Goal: Task Accomplishment & Management: Manage account settings

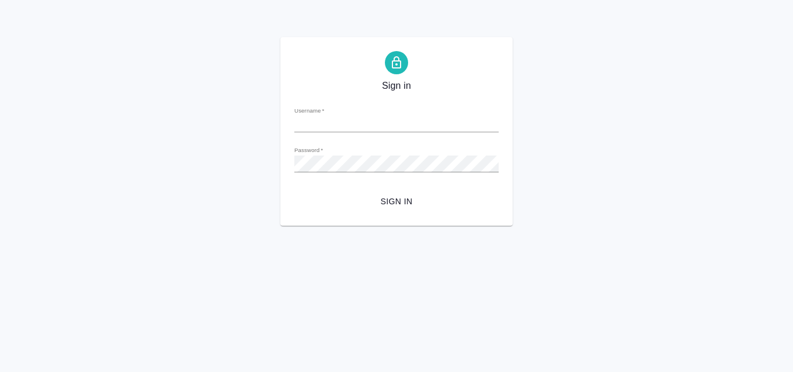
type input "[EMAIL_ADDRESS][DOMAIN_NAME]"
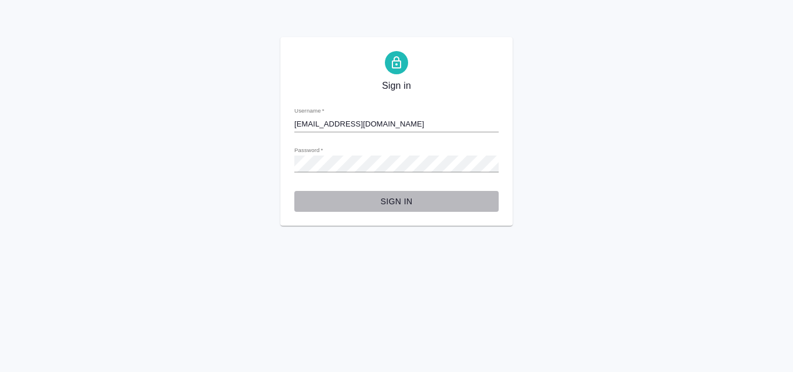
click at [399, 197] on span "Sign in" at bounding box center [397, 202] width 186 height 15
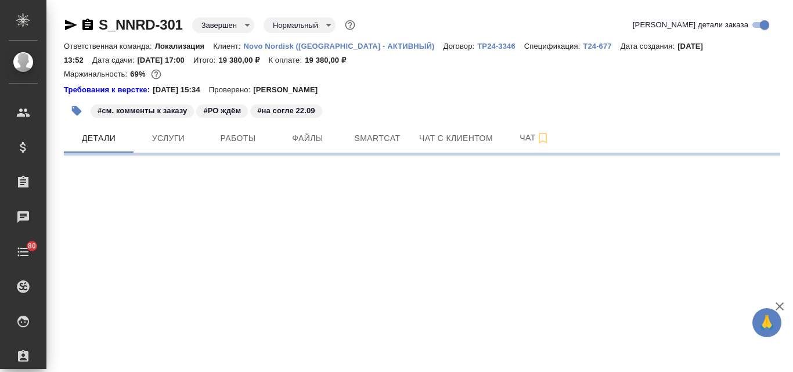
select select "RU"
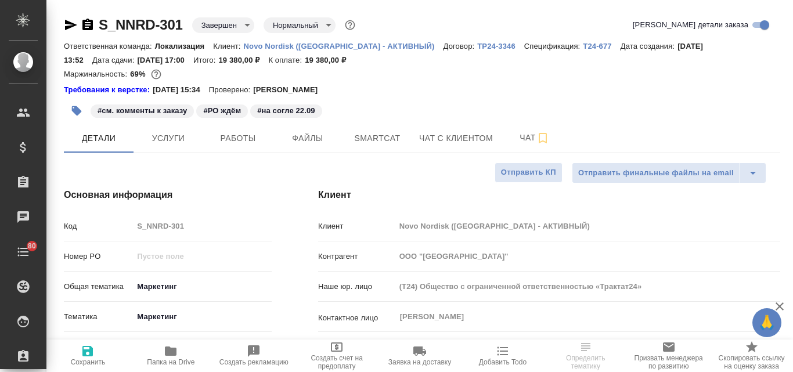
type textarea "x"
type input "Муталимов Марк"
type input "Переверзева Анна a.pereverzeva"
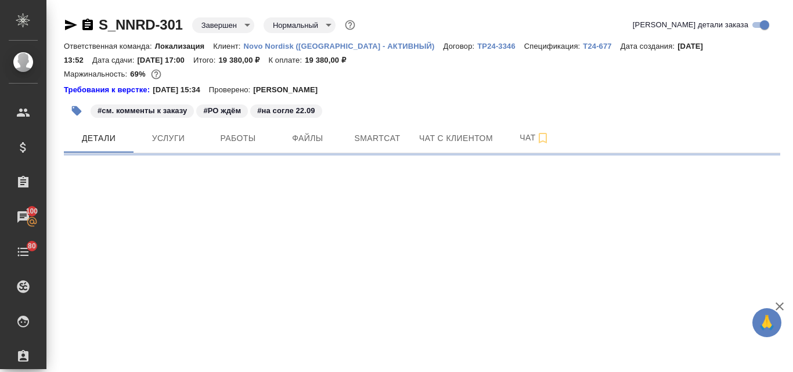
select select "RU"
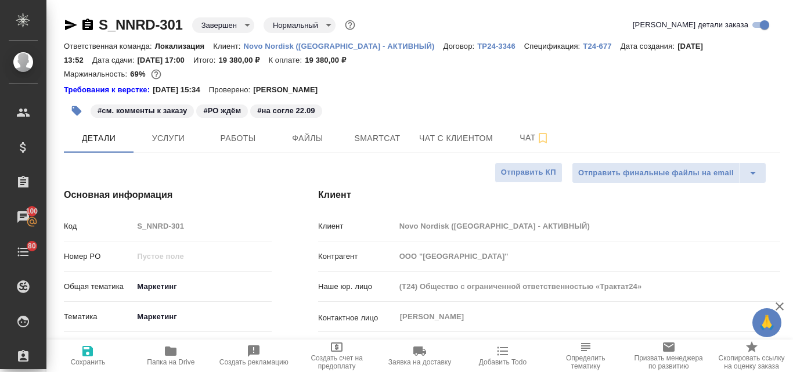
type textarea "x"
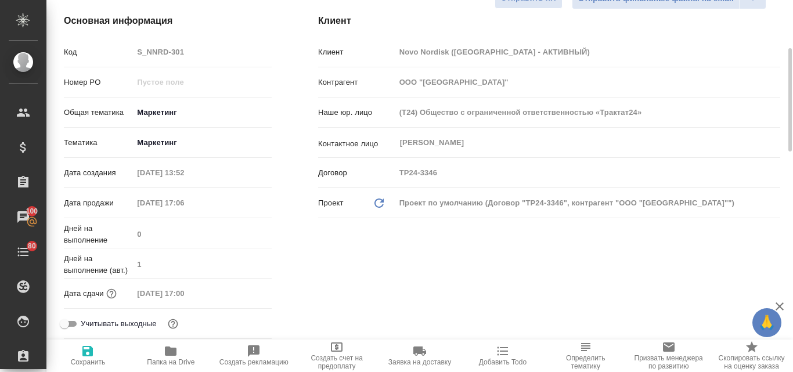
scroll to position [116, 0]
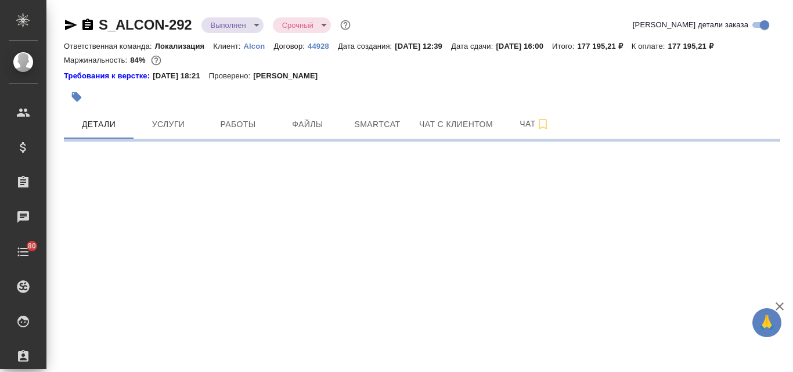
select select "RU"
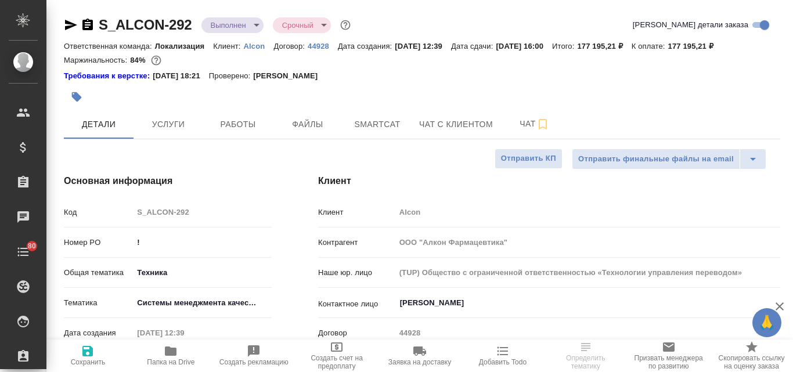
type textarea "x"
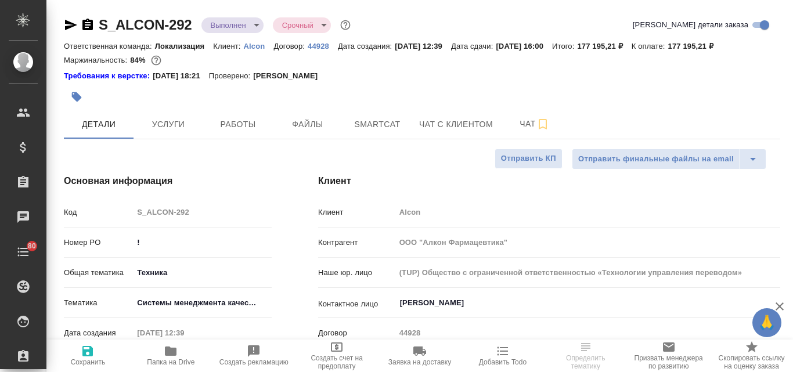
type textarea "x"
drag, startPoint x: 147, startPoint y: 242, endPoint x: 132, endPoint y: 242, distance: 15.7
click at [132, 242] on div "Номер PO !" at bounding box center [168, 242] width 208 height 20
paste input "4200320708"
type input "4200320708"
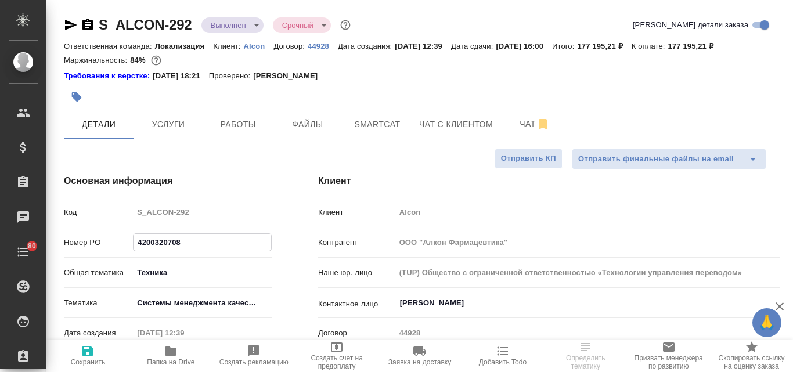
type textarea "x"
type input "4200320708"
click at [85, 355] on icon "button" at bounding box center [87, 351] width 10 height 10
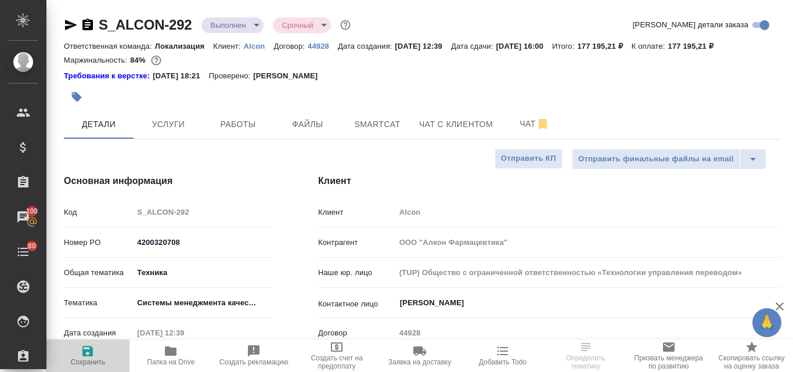
type textarea "x"
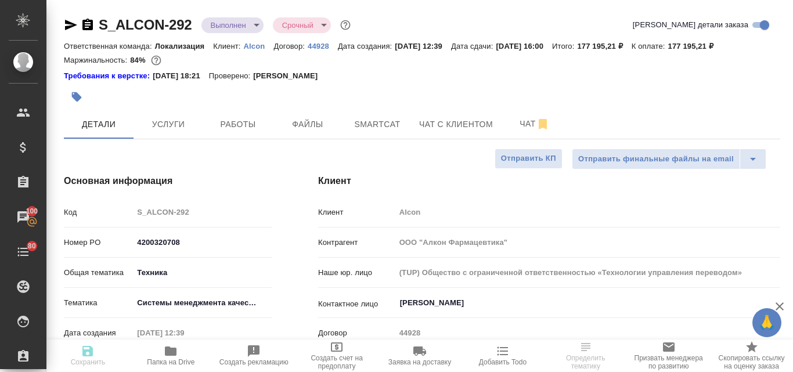
type textarea "x"
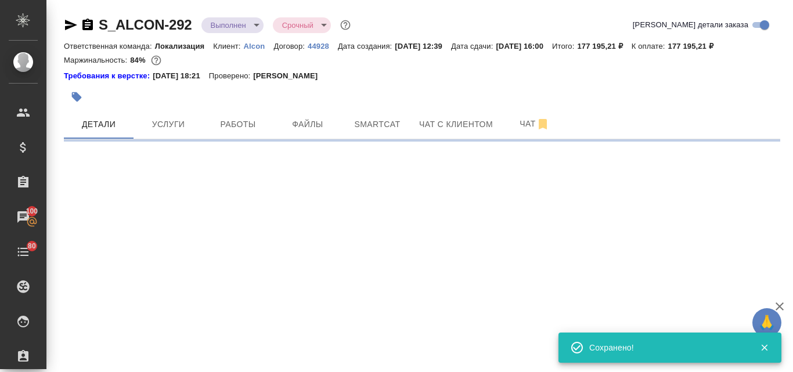
select select "RU"
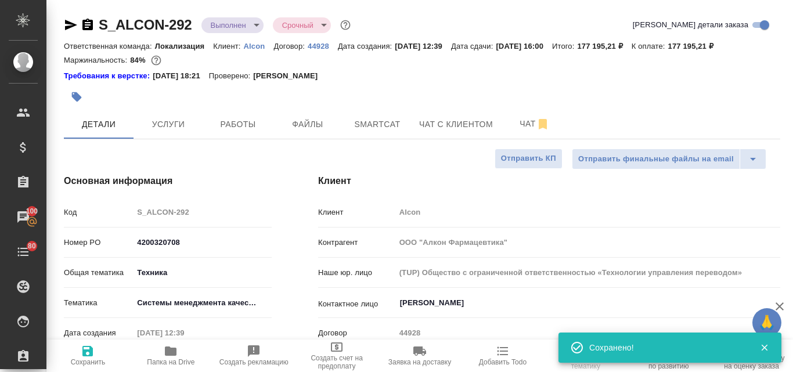
type textarea "x"
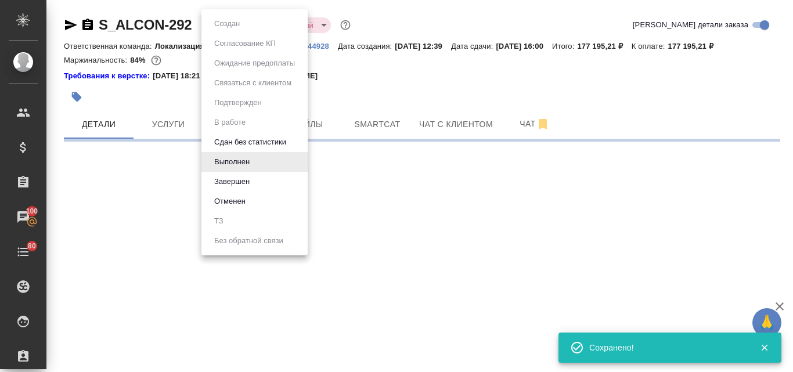
click at [257, 26] on body "🙏 .cls-1 fill:#fff; AWATERA Valyaeva Anna Клиенты Спецификации Заказы 100 Чаты …" at bounding box center [396, 186] width 793 height 372
select select "RU"
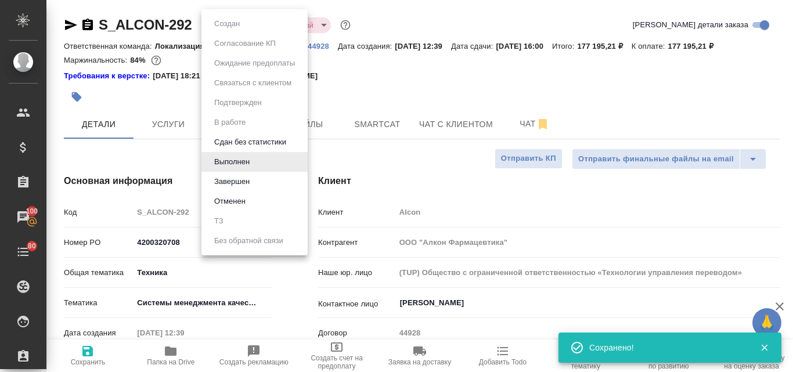
type textarea "x"
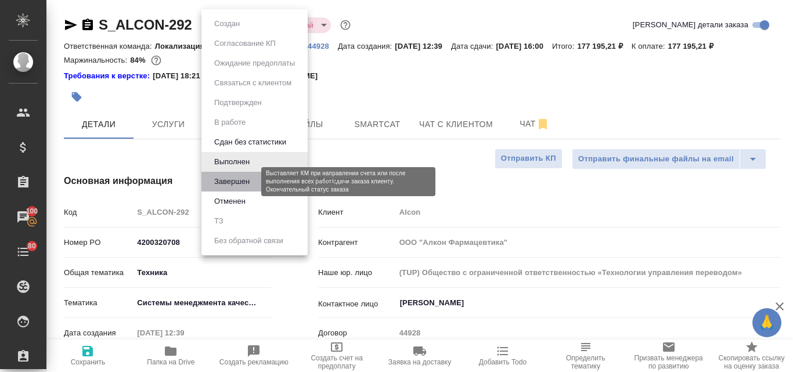
click at [236, 182] on button "Завершен" at bounding box center [232, 181] width 42 height 13
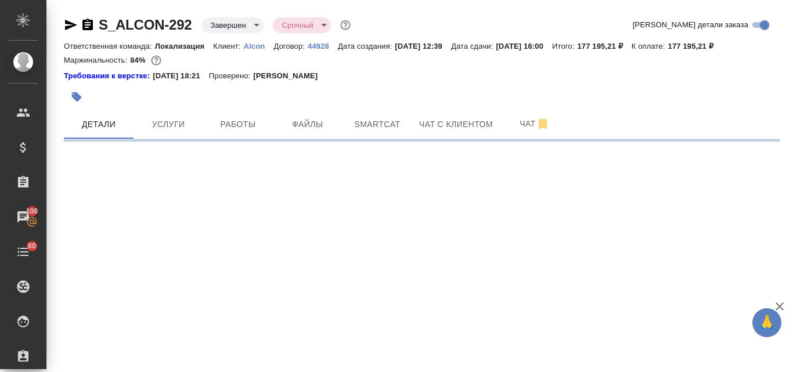
select select "RU"
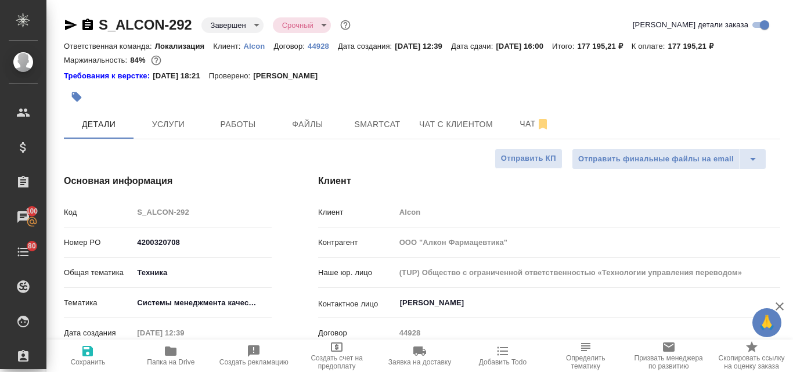
type textarea "x"
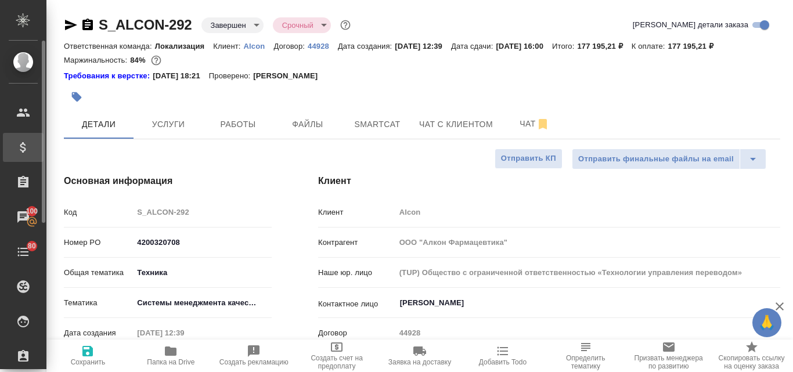
type textarea "x"
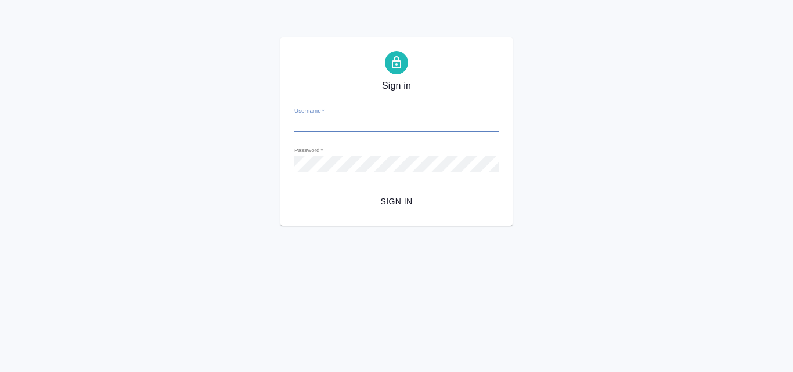
type input "[EMAIL_ADDRESS][DOMAIN_NAME]"
click at [386, 195] on span "Sign in" at bounding box center [397, 202] width 186 height 15
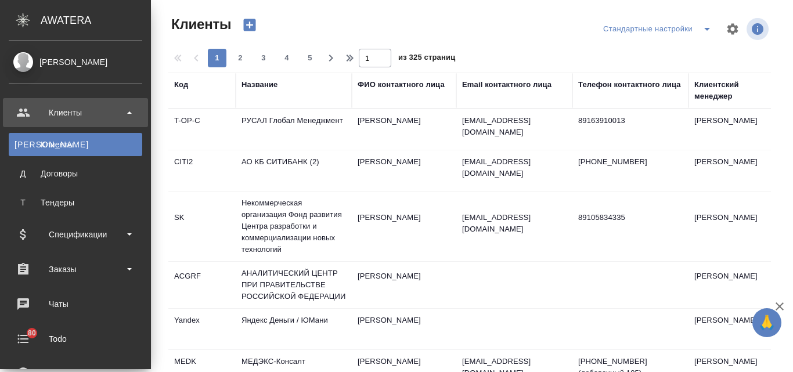
select select "RU"
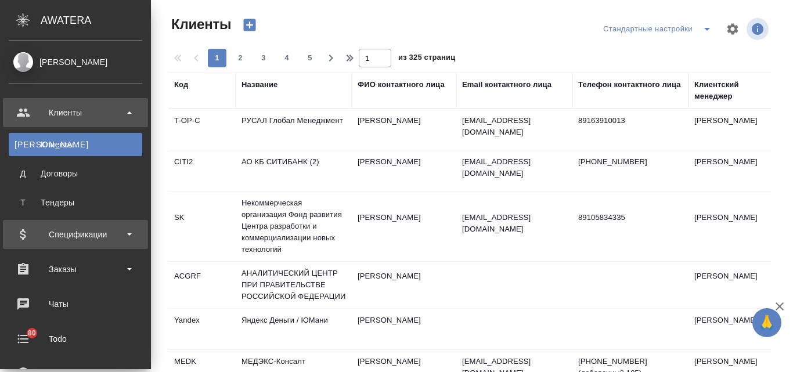
click at [57, 235] on div "Спецификации" at bounding box center [76, 234] width 134 height 17
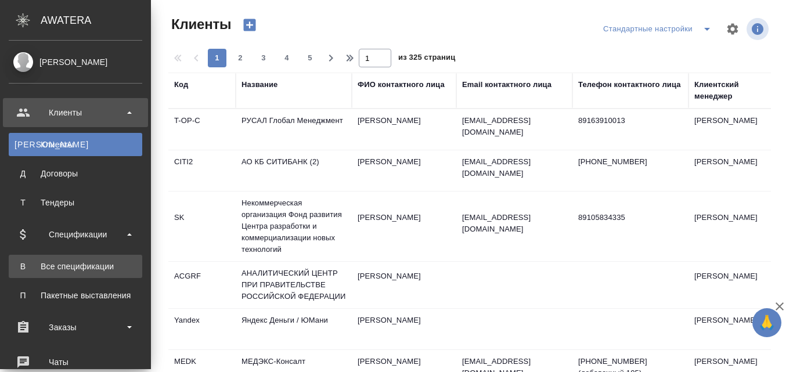
click at [60, 271] on div "Все спецификации" at bounding box center [76, 267] width 122 height 12
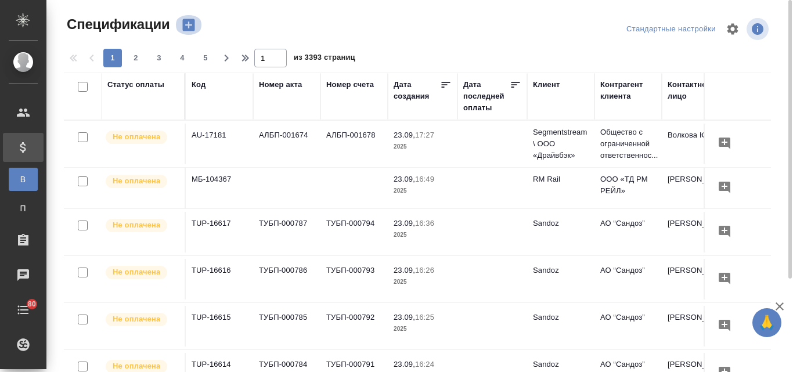
click at [188, 23] on icon "button" at bounding box center [189, 25] width 16 height 16
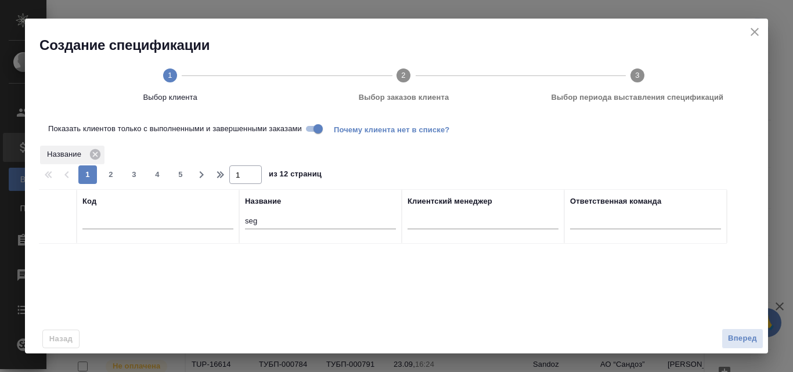
drag, startPoint x: 271, startPoint y: 211, endPoint x: 265, endPoint y: 211, distance: 5.8
click at [265, 211] on div "seg" at bounding box center [320, 223] width 151 height 28
drag, startPoint x: 251, startPoint y: 221, endPoint x: 237, endPoint y: 218, distance: 14.1
click at [238, 219] on tr "Код Название seg Клиентский менеджер Ответственная команда" at bounding box center [383, 216] width 688 height 55
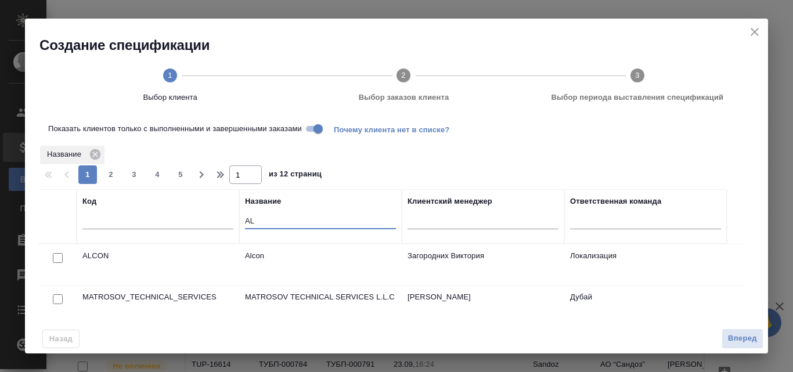
type input "AL"
click at [63, 256] on div at bounding box center [58, 258] width 26 height 16
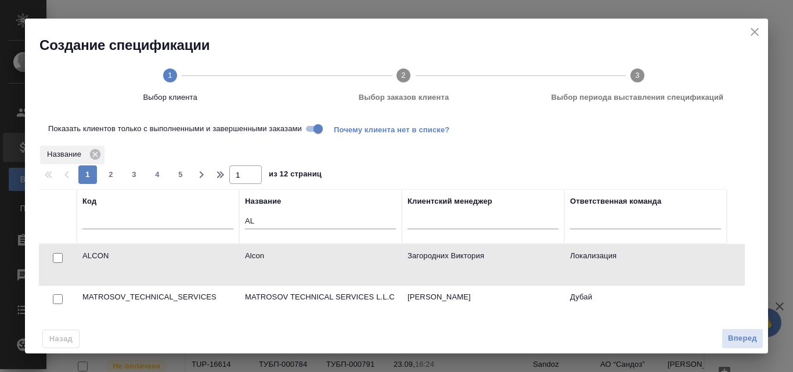
click at [57, 260] on input "checkbox" at bounding box center [58, 258] width 10 height 10
checkbox input "true"
click at [739, 342] on span "Вперед" at bounding box center [742, 338] width 29 height 13
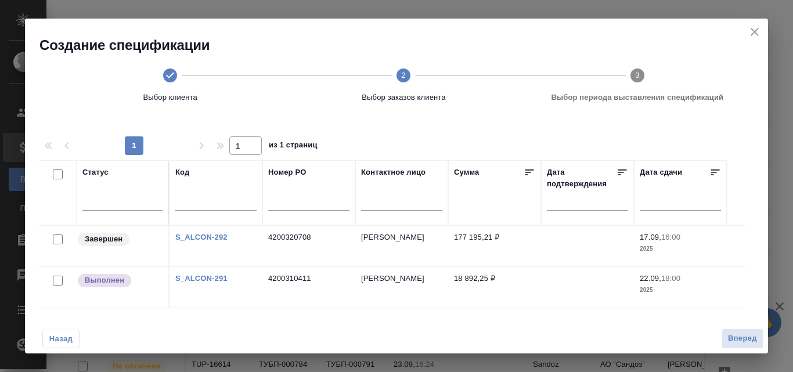
click at [58, 241] on input "checkbox" at bounding box center [58, 240] width 10 height 10
checkbox input "true"
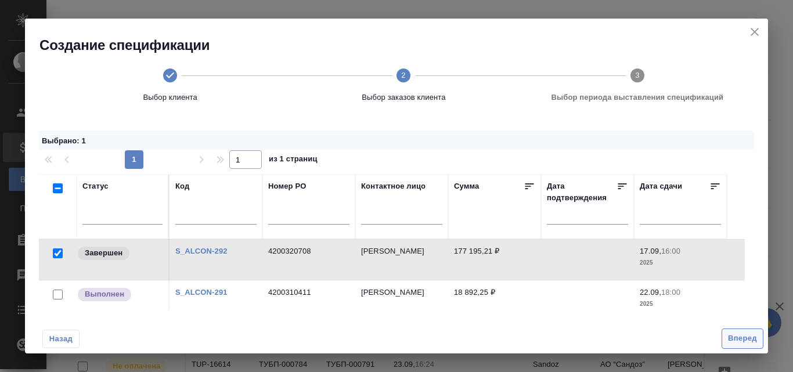
click at [736, 339] on span "Вперед" at bounding box center [742, 338] width 29 height 13
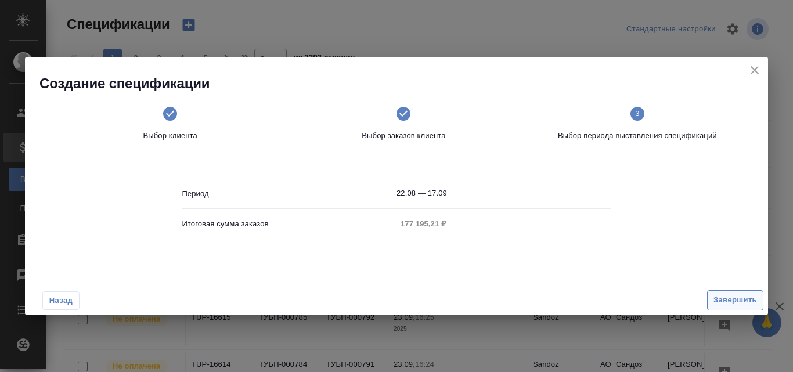
click at [724, 302] on span "Завершить" at bounding box center [736, 300] width 44 height 13
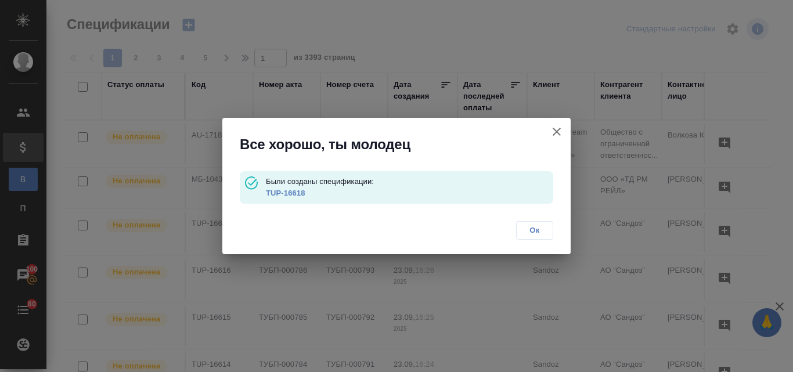
click at [529, 231] on span "Ок" at bounding box center [535, 231] width 24 height 12
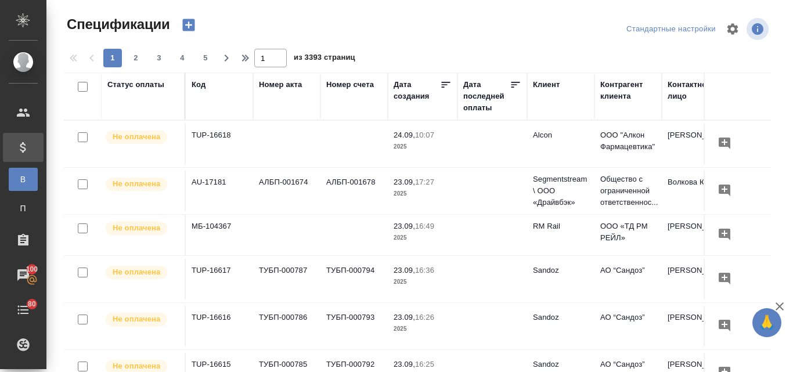
click at [296, 195] on p at bounding box center [409, 192] width 287 height 9
click at [223, 139] on td "TUP-16618" at bounding box center [219, 144] width 67 height 41
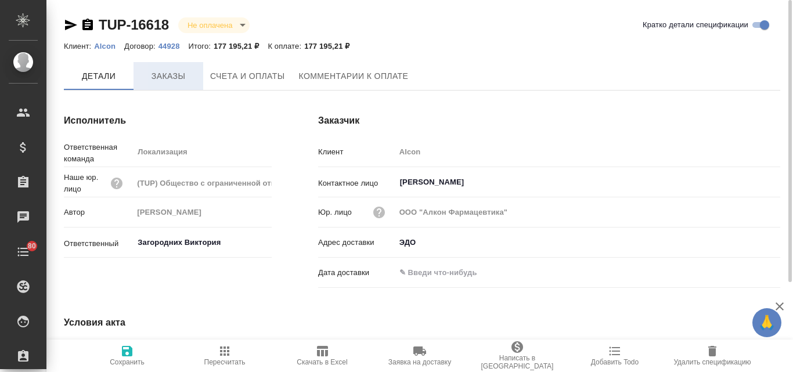
click at [165, 73] on span "Заказы" at bounding box center [169, 76] width 56 height 15
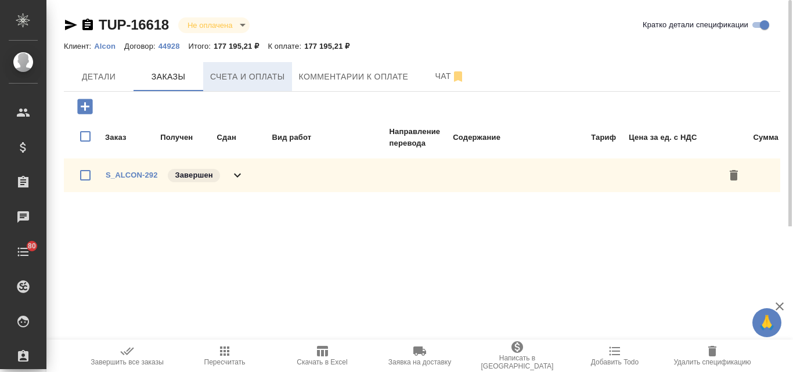
click at [263, 80] on span "Счета и оплаты" at bounding box center [247, 77] width 75 height 15
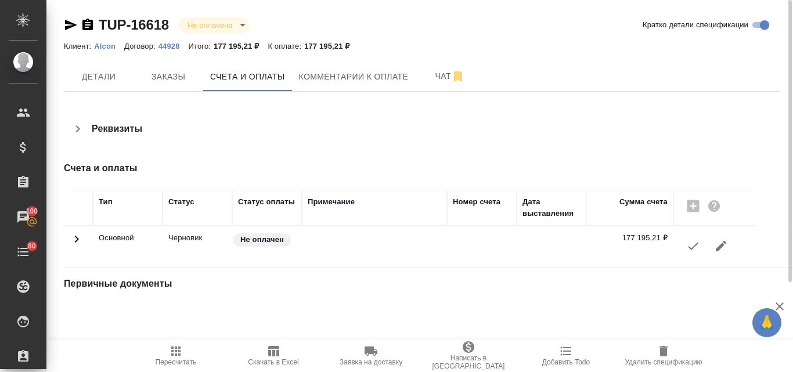
click at [693, 246] on icon "button" at bounding box center [693, 246] width 14 height 14
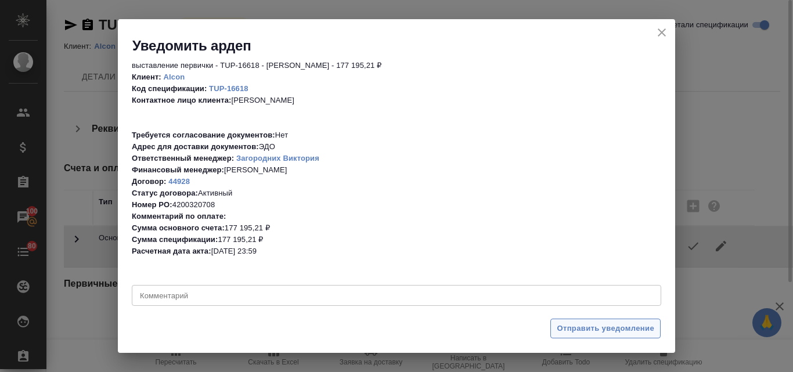
click at [585, 330] on span "Отправить уведомление" at bounding box center [606, 328] width 98 height 13
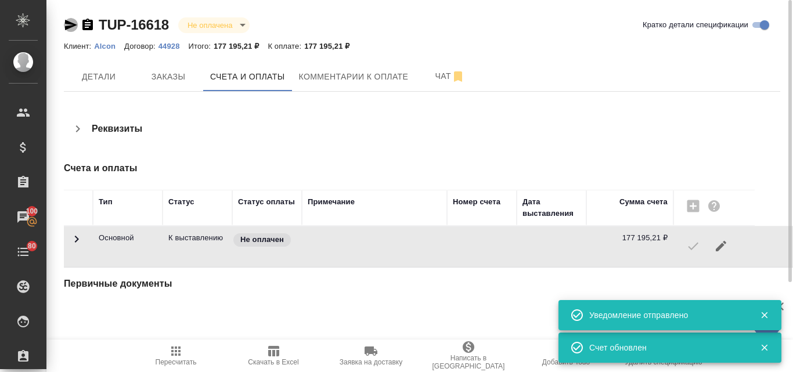
click at [68, 28] on icon "button" at bounding box center [71, 25] width 12 height 10
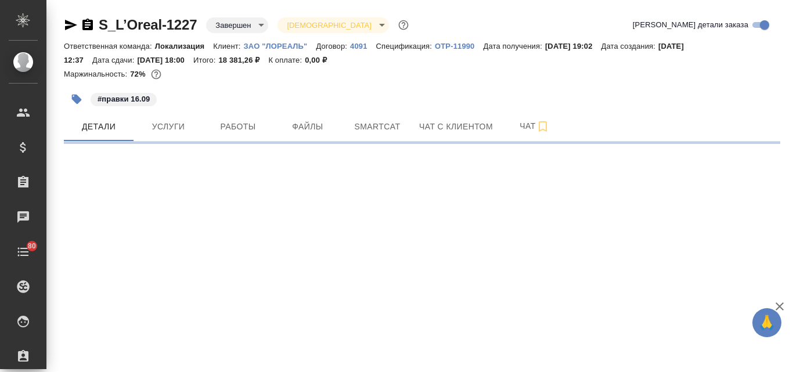
select select "RU"
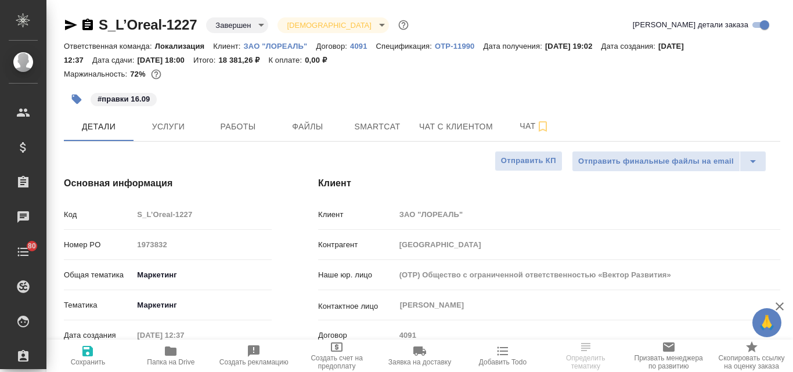
type textarea "x"
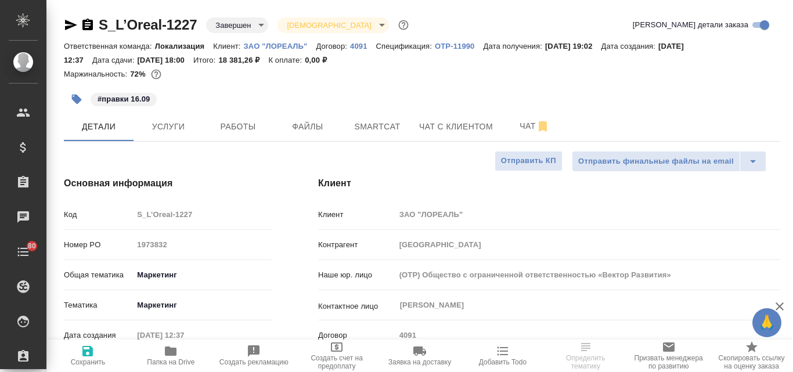
type textarea "x"
click at [163, 352] on span "Папка на Drive" at bounding box center [170, 355] width 69 height 22
select select "RU"
type textarea "x"
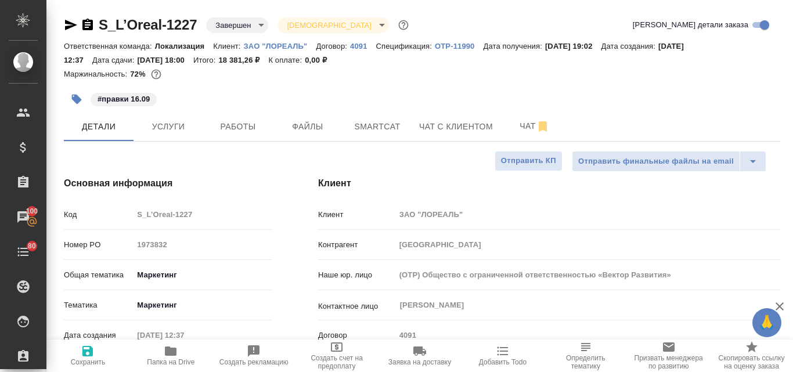
type textarea "x"
drag, startPoint x: 99, startPoint y: 13, endPoint x: 199, endPoint y: 16, distance: 99.3
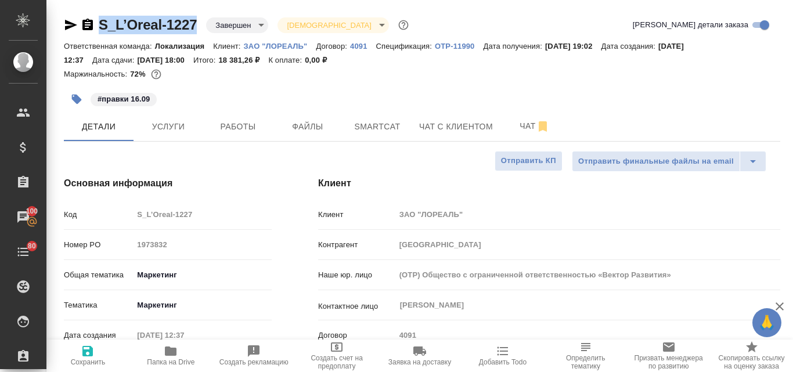
copy link "S_L’Oreal-1227"
type textarea "x"
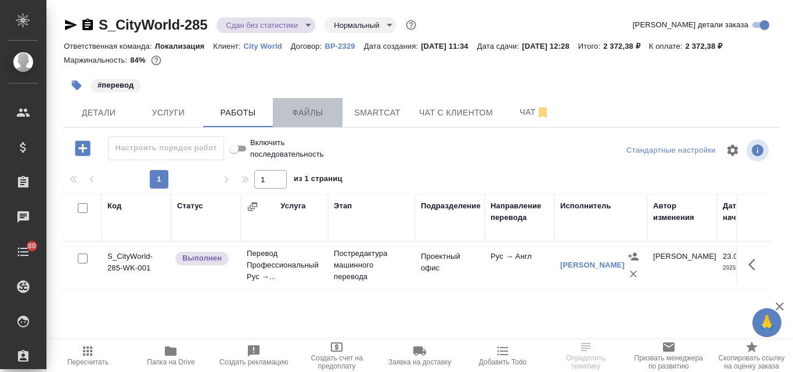
click at [307, 114] on span "Файлы" at bounding box center [308, 113] width 56 height 15
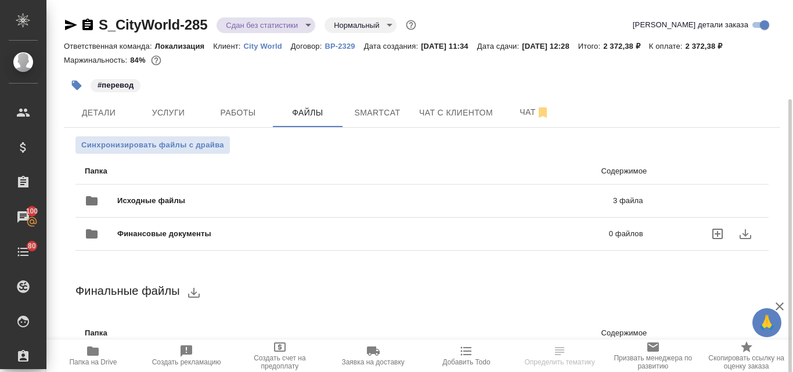
scroll to position [53, 0]
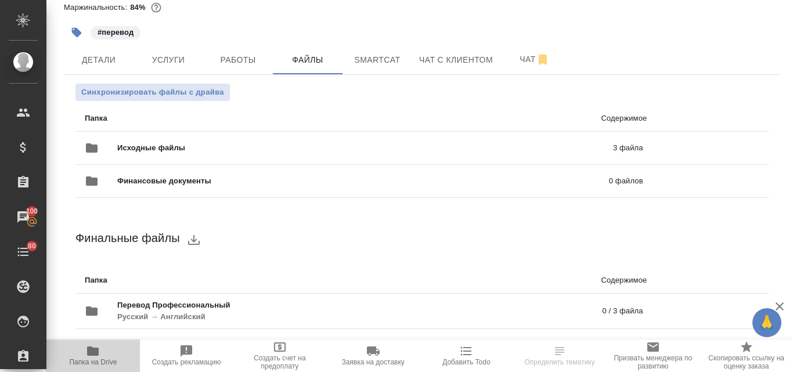
click at [99, 355] on span "Папка на Drive" at bounding box center [93, 355] width 80 height 22
